Goal: Book appointment/travel/reservation

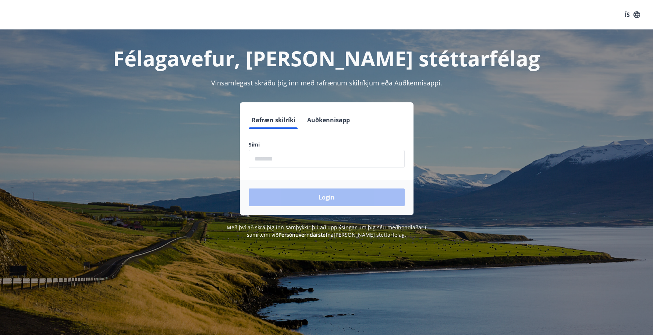
click at [330, 162] on input "phone" at bounding box center [327, 159] width 156 height 18
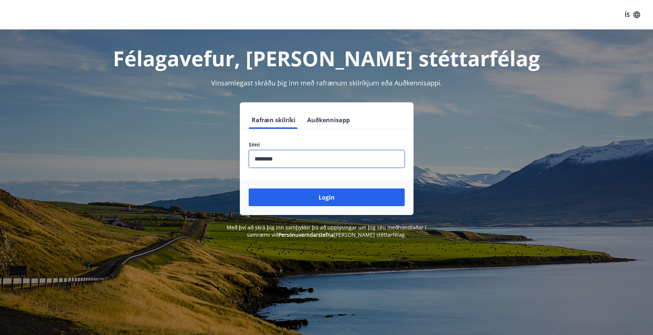
type input "********"
click at [249, 188] on button "Login" at bounding box center [327, 197] width 156 height 18
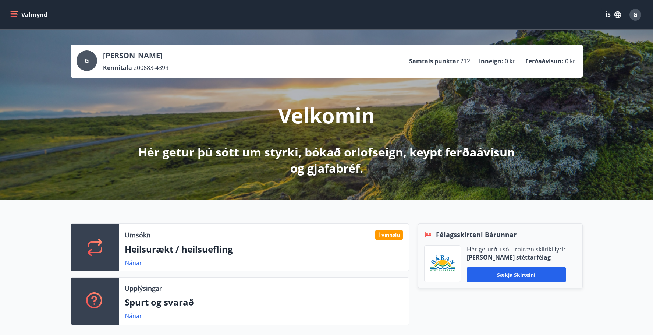
click at [32, 18] on button "Valmynd" at bounding box center [30, 14] width 42 height 13
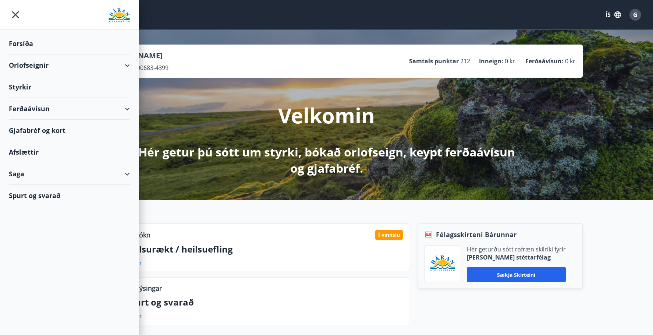
click at [24, 106] on div "Ferðaávísun" at bounding box center [69, 109] width 121 height 22
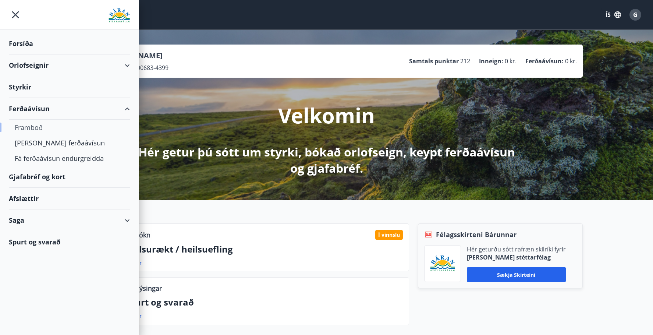
click at [33, 124] on div "Framboð" at bounding box center [69, 127] width 109 height 15
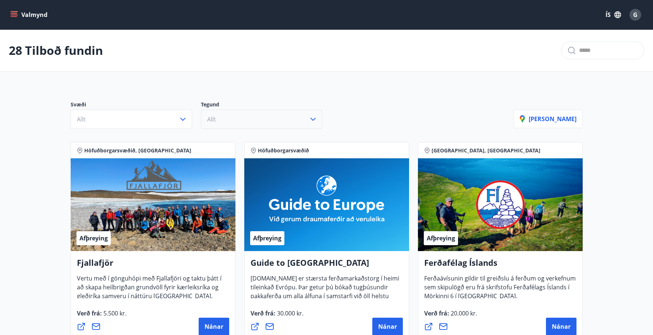
click at [229, 119] on button "Allt" at bounding box center [261, 119] width 121 height 19
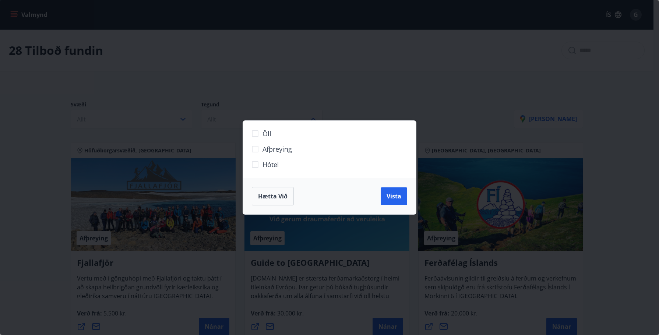
click at [153, 115] on div "Öll Afþreying Hótel Hætta við Vista" at bounding box center [329, 167] width 659 height 335
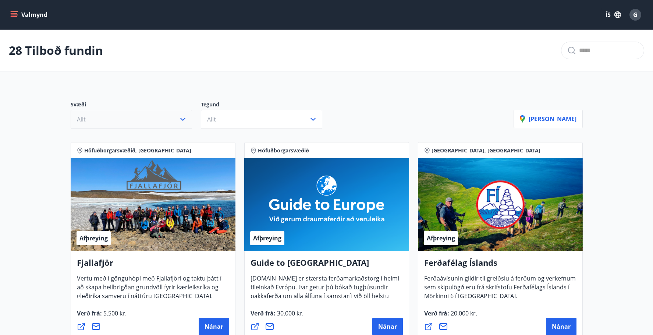
click at [148, 117] on button "Allt" at bounding box center [131, 119] width 121 height 19
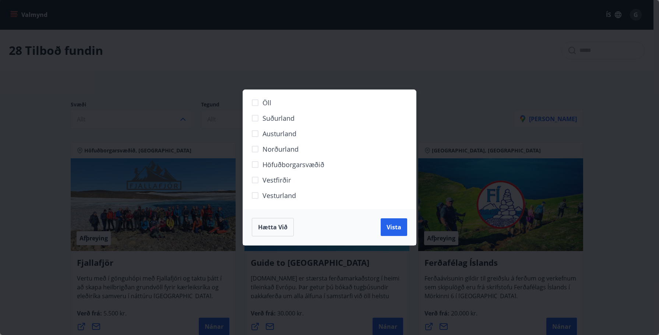
click at [148, 116] on div "Öll Suðurland [GEOGRAPHIC_DATA] Norðurland Höfuðborgarsvæðið [GEOGRAPHIC_DATA] …" at bounding box center [329, 167] width 659 height 335
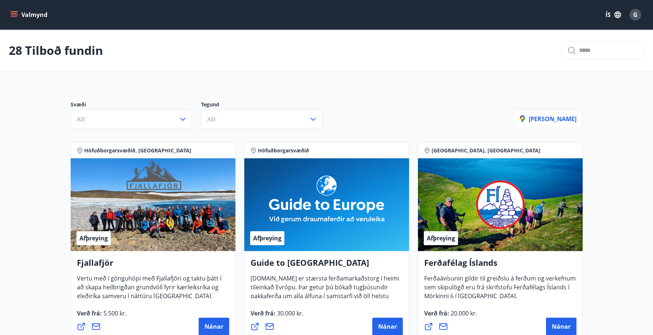
click at [18, 14] on button "Valmynd" at bounding box center [30, 14] width 42 height 13
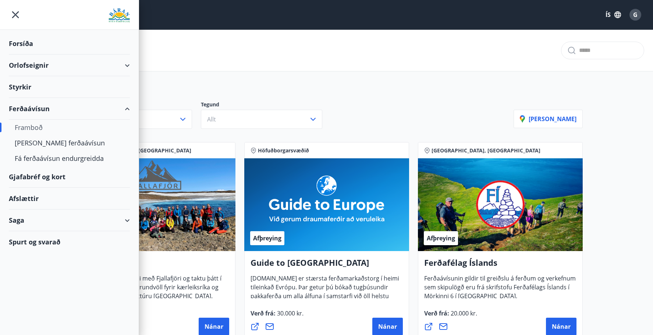
click at [29, 197] on div "Afslættir" at bounding box center [69, 199] width 121 height 22
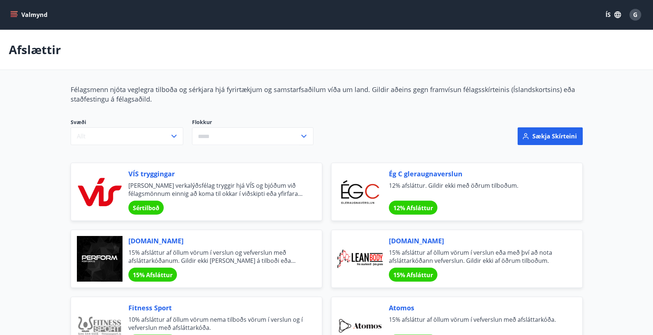
click at [15, 12] on icon "menu" at bounding box center [13, 14] width 7 height 7
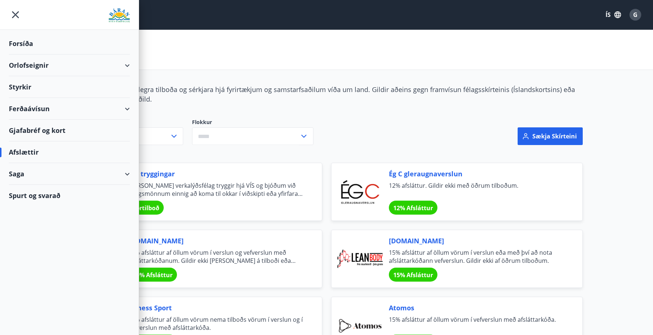
click at [37, 66] on div "Orlofseignir" at bounding box center [69, 65] width 121 height 22
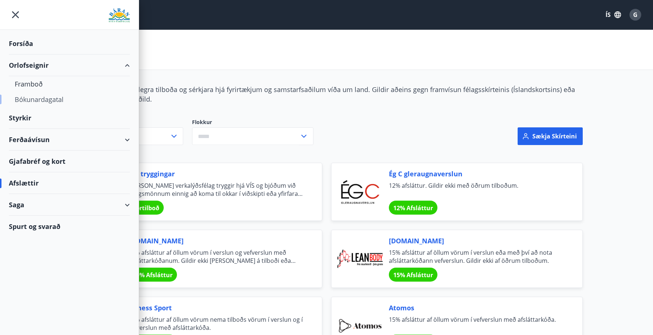
click at [43, 101] on div "Bókunardagatal" at bounding box center [69, 99] width 109 height 15
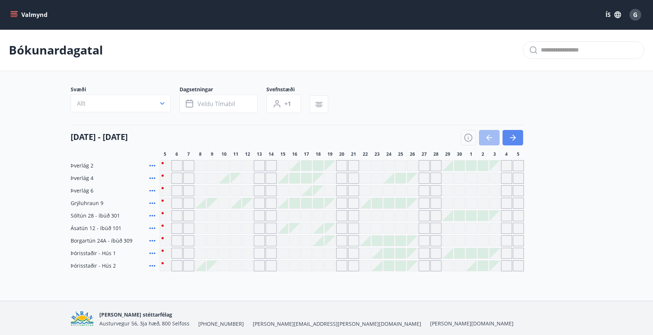
click at [516, 140] on icon "button" at bounding box center [513, 137] width 9 height 9
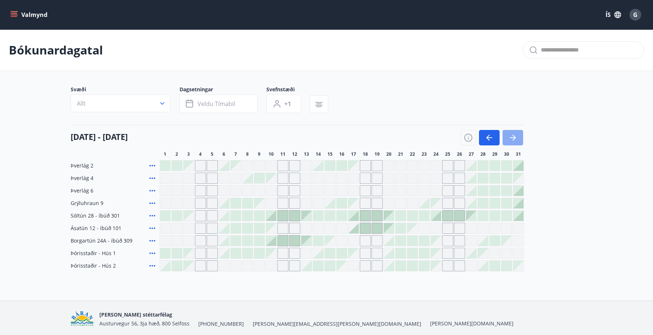
click at [506, 133] on button "button" at bounding box center [513, 137] width 21 height 15
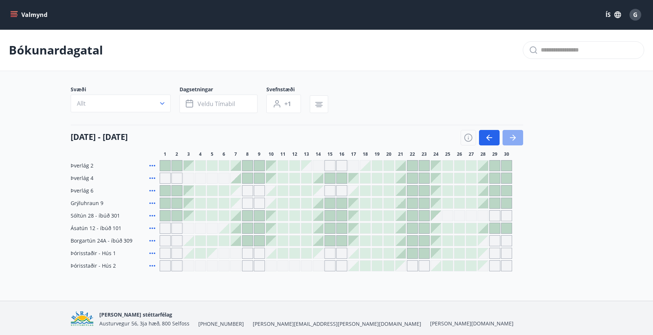
click at [507, 132] on button "button" at bounding box center [513, 137] width 21 height 15
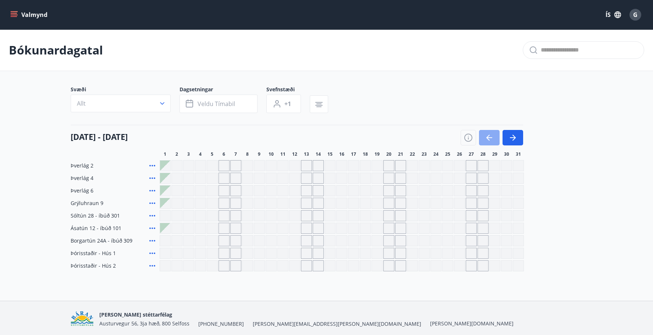
click at [487, 135] on icon "button" at bounding box center [489, 137] width 9 height 9
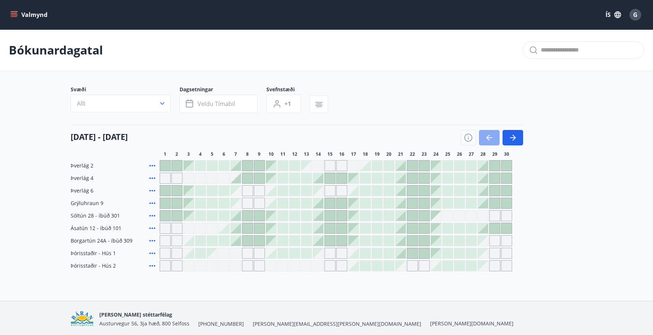
click at [489, 131] on button "button" at bounding box center [489, 137] width 21 height 15
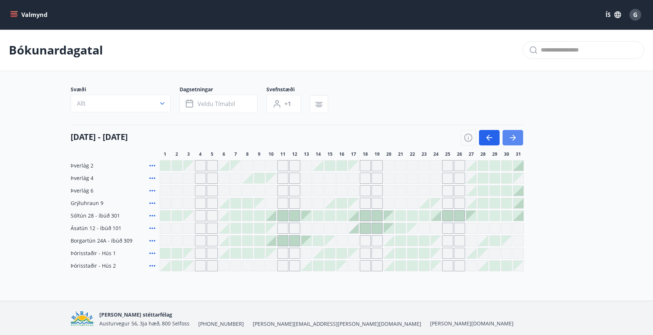
click at [513, 137] on icon "button" at bounding box center [513, 137] width 9 height 9
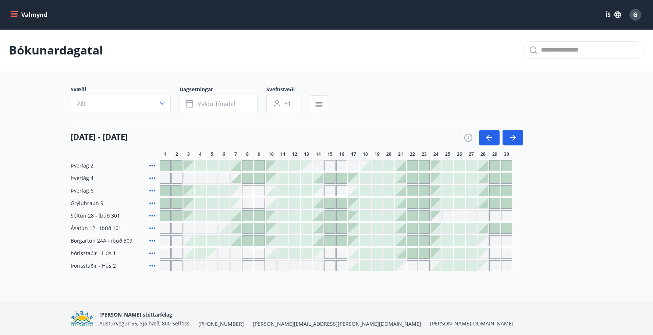
click at [402, 181] on div at bounding box center [401, 178] width 10 height 10
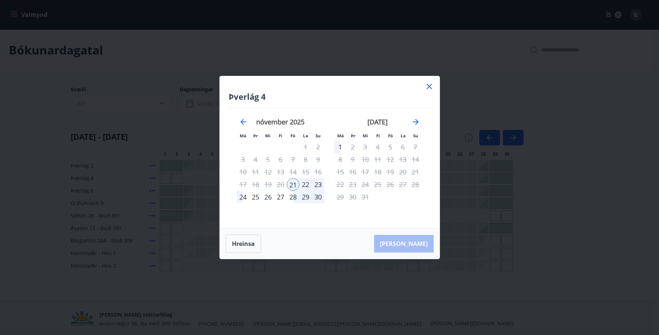
click at [240, 199] on div "24" at bounding box center [243, 197] width 13 height 13
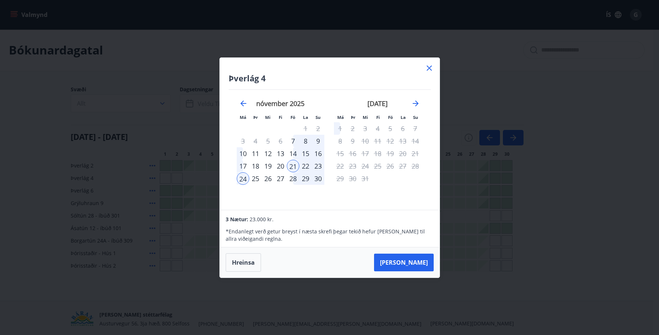
click at [249, 265] on button "Hreinsa" at bounding box center [243, 262] width 35 height 18
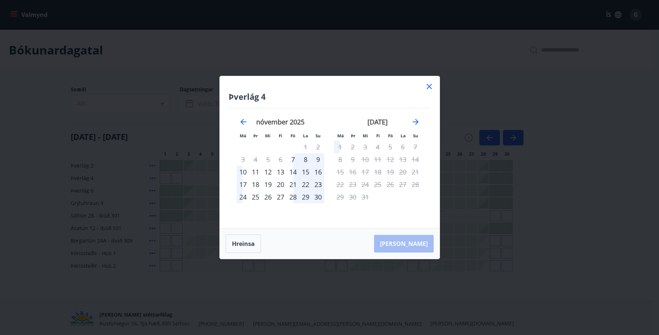
click at [428, 89] on icon at bounding box center [429, 86] width 9 height 9
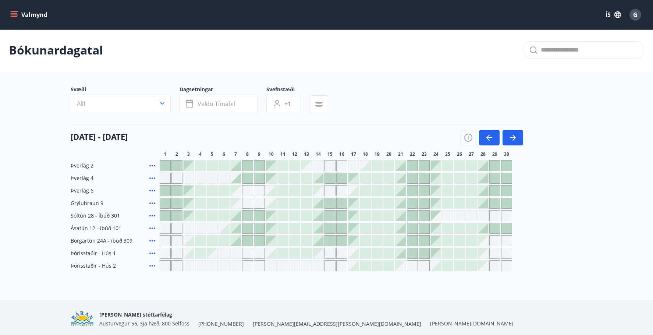
click at [401, 256] on div at bounding box center [401, 253] width 10 height 10
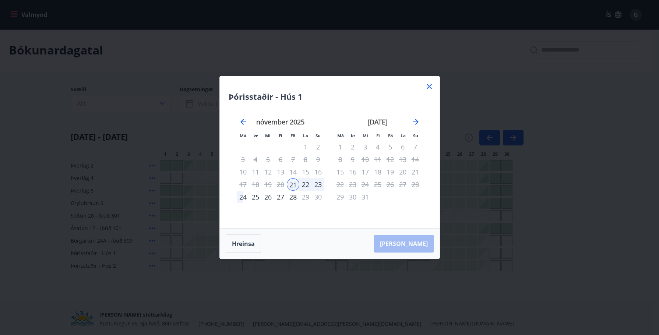
click at [240, 198] on div "24" at bounding box center [243, 197] width 13 height 13
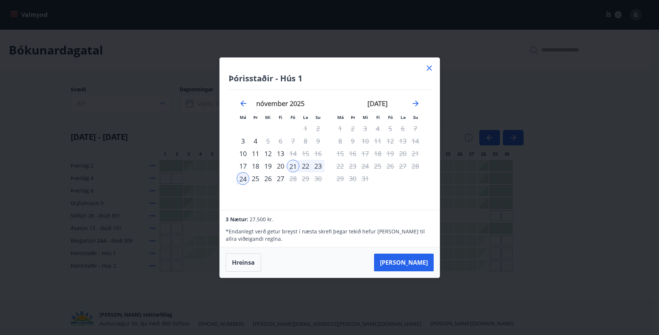
drag, startPoint x: 433, startPoint y: 70, endPoint x: 221, endPoint y: 49, distance: 212.7
click at [432, 70] on icon at bounding box center [429, 68] width 9 height 9
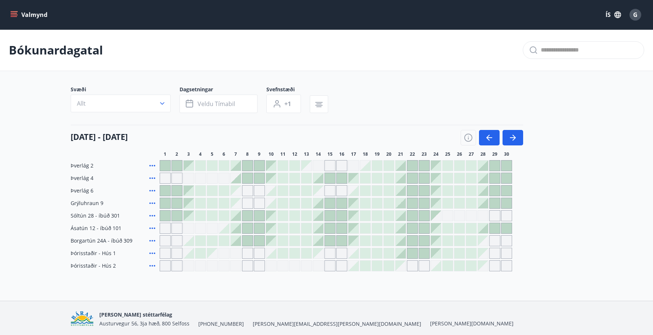
click at [8, 16] on div "Valmynd ÍS G" at bounding box center [326, 14] width 653 height 29
click at [15, 16] on icon "menu" at bounding box center [13, 14] width 7 height 7
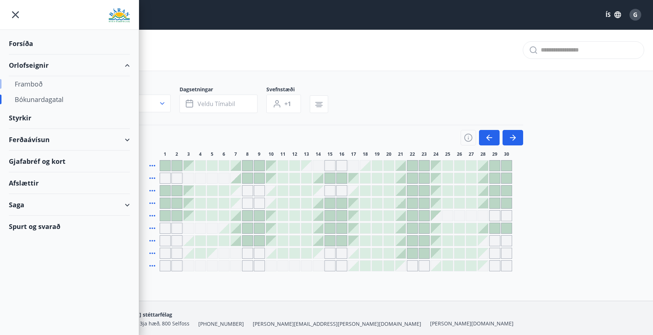
click at [33, 82] on div "Framboð" at bounding box center [69, 83] width 109 height 15
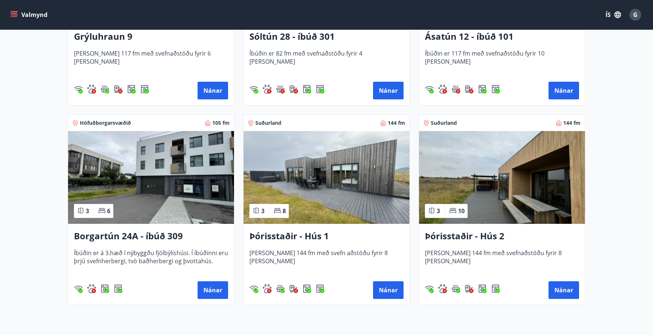
scroll to position [479, 0]
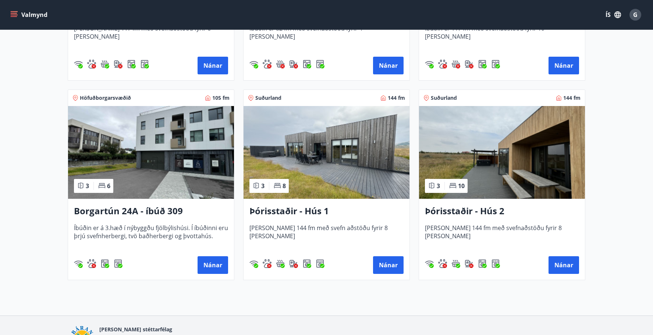
click at [287, 210] on h3 "Þórisstaðir - Hús 1" at bounding box center [327, 211] width 154 height 13
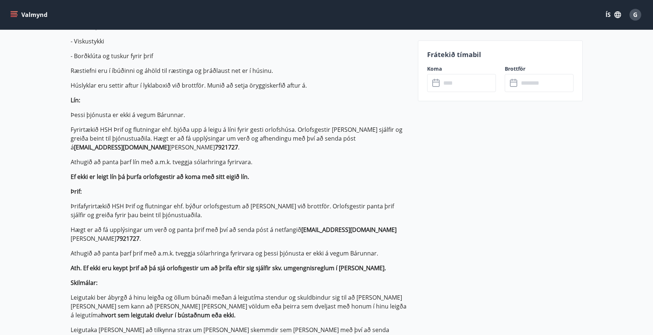
scroll to position [294, 0]
